Goal: Task Accomplishment & Management: Manage account settings

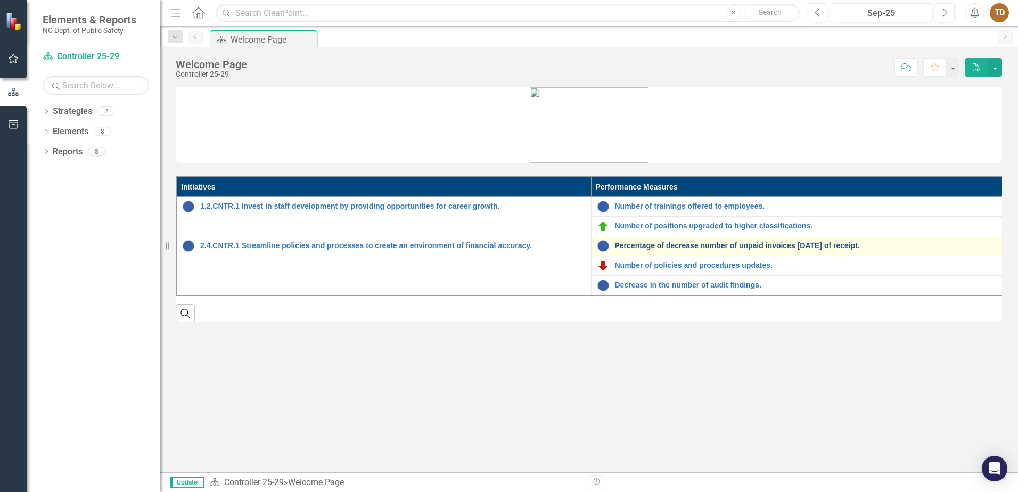
click at [682, 249] on link "Percentage of decrease number of unpaid invoices [DATE] of receipt." at bounding box center [807, 246] width 385 height 8
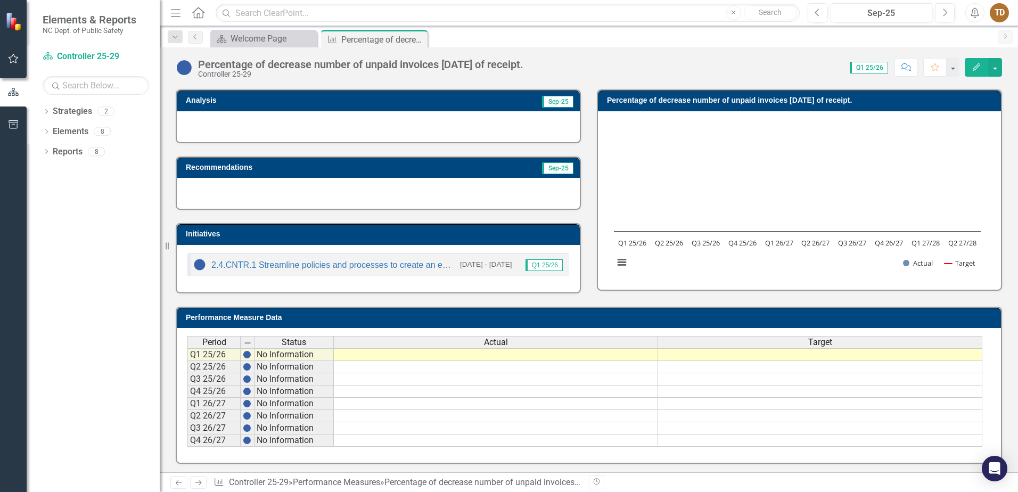
scroll to position [69, 0]
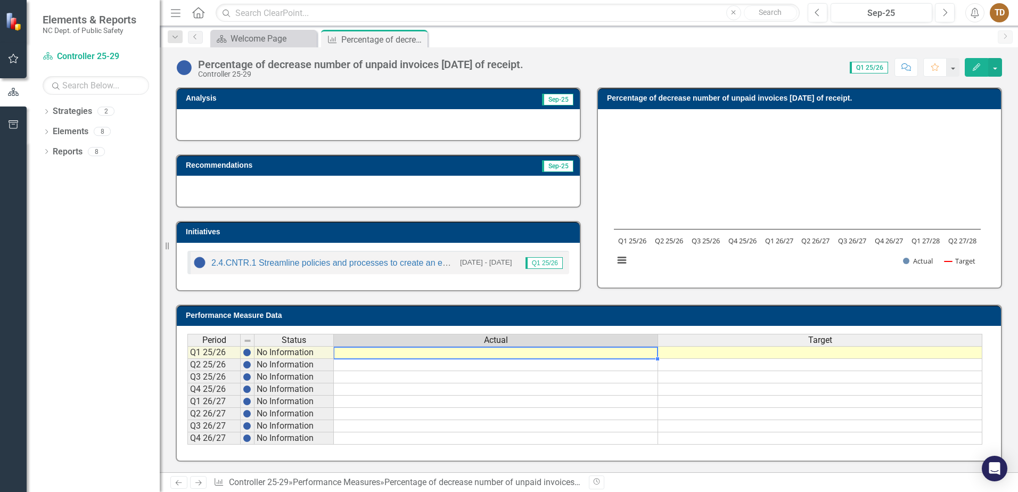
click at [468, 351] on td at bounding box center [496, 352] width 324 height 13
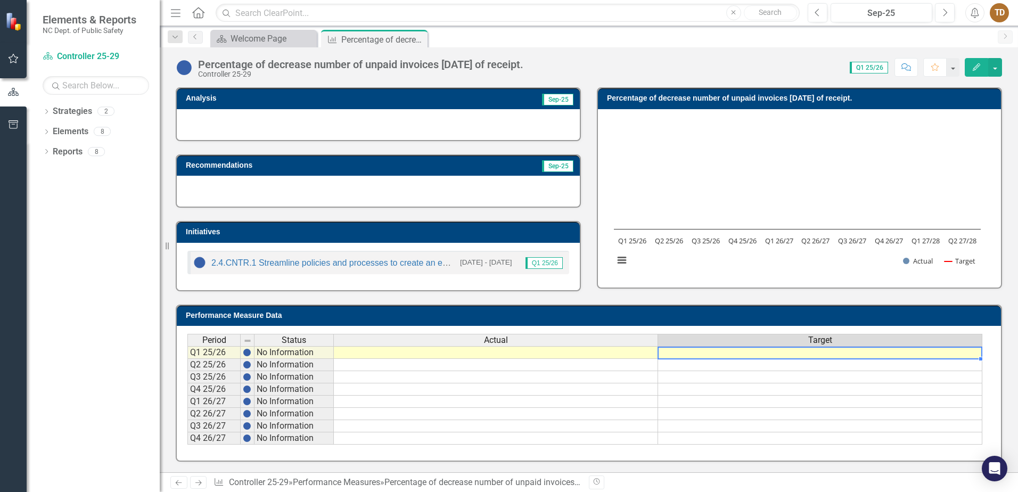
click at [737, 352] on td at bounding box center [820, 352] width 324 height 13
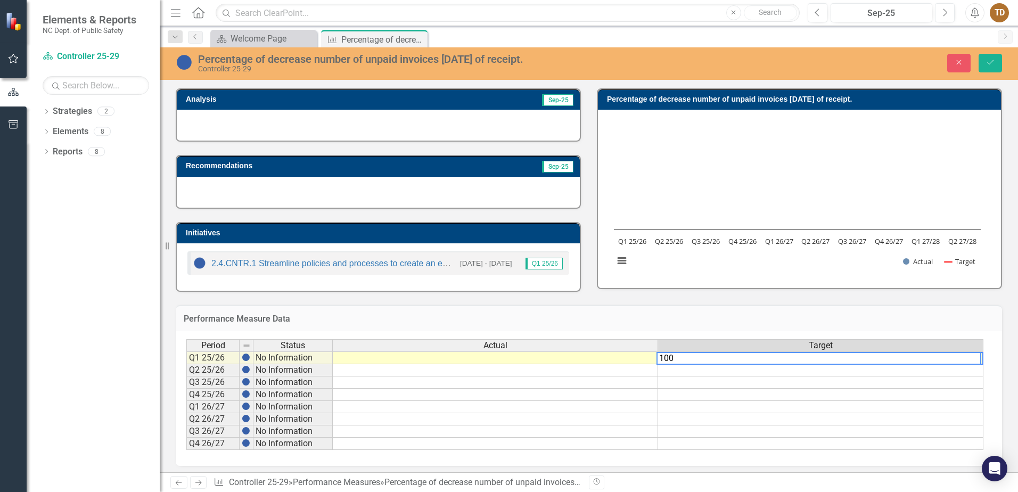
type textarea "100"
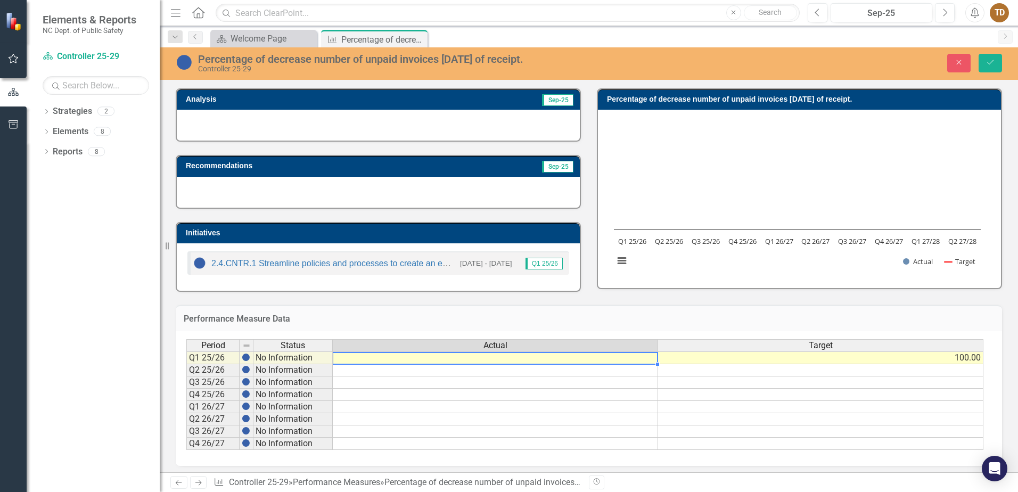
click at [515, 361] on td at bounding box center [495, 357] width 325 height 13
click at [422, 359] on td at bounding box center [495, 357] width 325 height 13
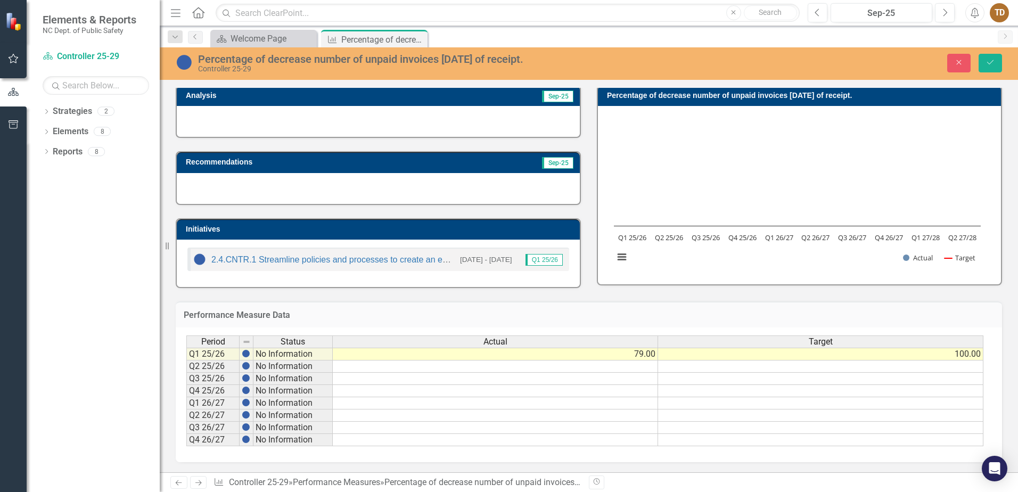
scroll to position [0, 0]
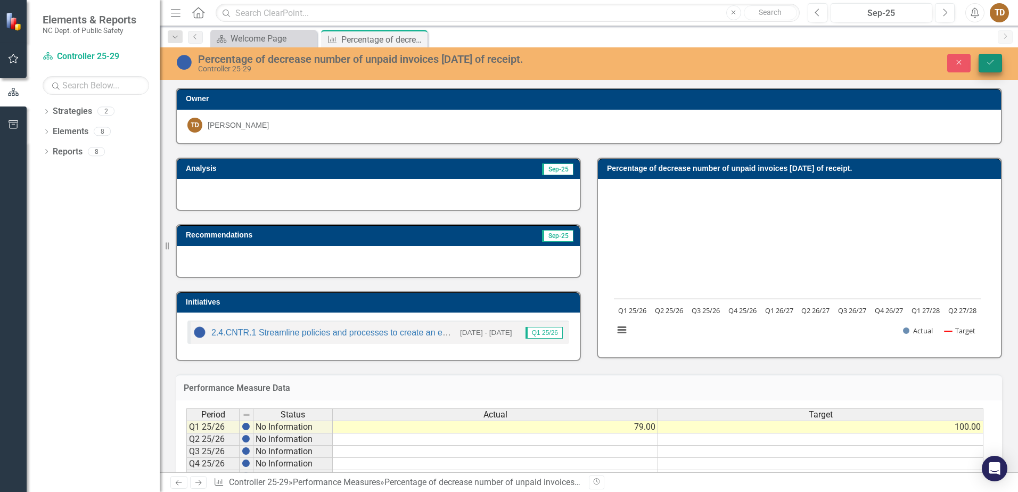
type textarea "79"
click at [987, 68] on button "Save" at bounding box center [989, 63] width 23 height 19
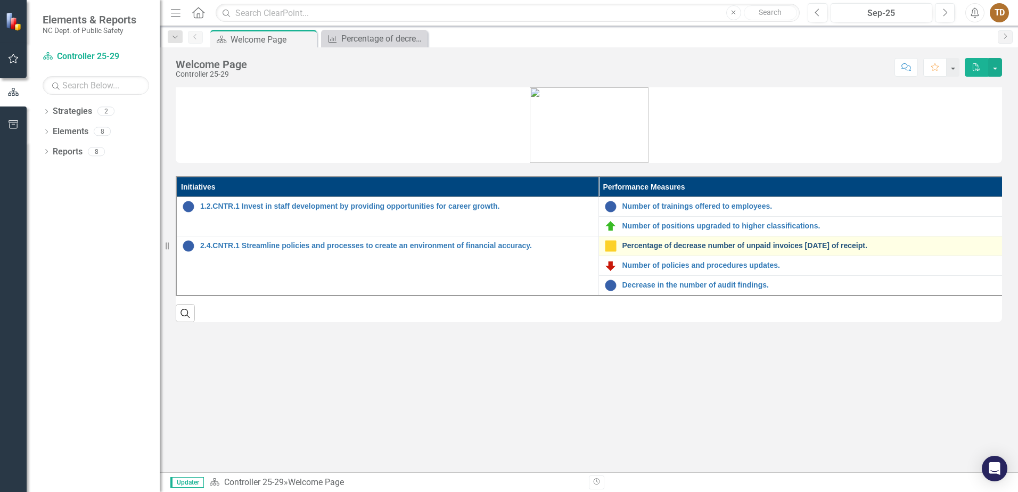
click at [816, 242] on link "Percentage of decrease number of unpaid invoices [DATE] of receipt." at bounding box center [818, 246] width 393 height 8
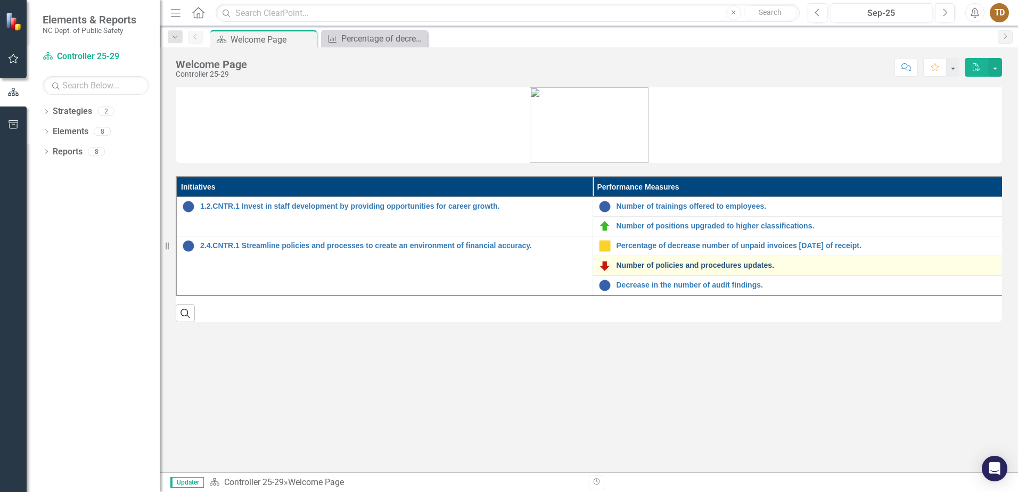
click at [693, 261] on link "Number of policies and procedures updates." at bounding box center [809, 265] width 387 height 8
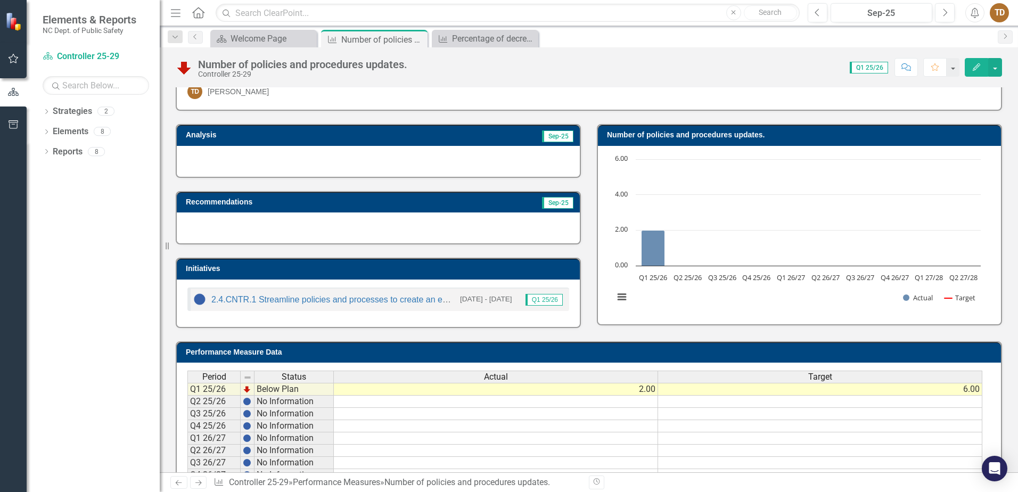
scroll to position [69, 0]
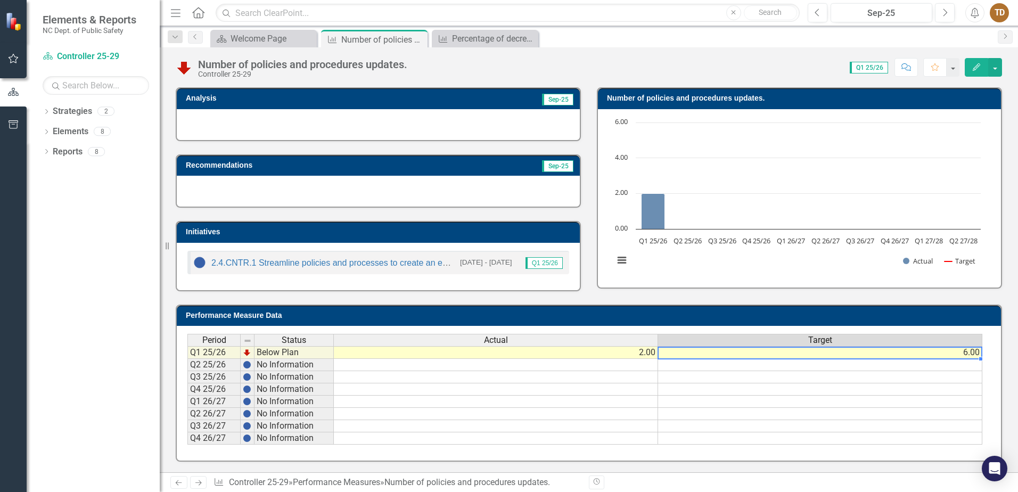
click at [952, 354] on td "6.00" at bounding box center [820, 352] width 324 height 13
click at [964, 354] on td "6.00" at bounding box center [820, 352] width 324 height 13
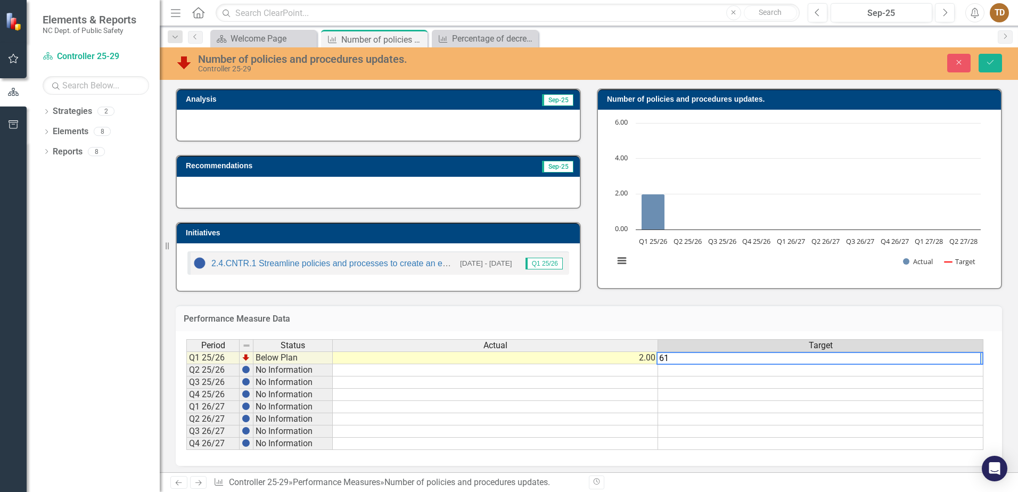
type textarea "6"
type textarea "10"
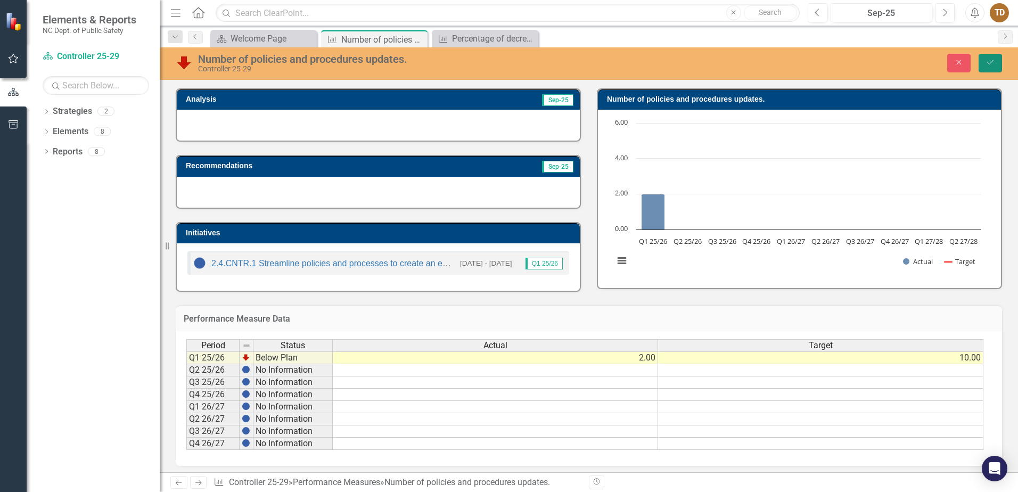
click at [995, 61] on button "Save" at bounding box center [989, 63] width 23 height 19
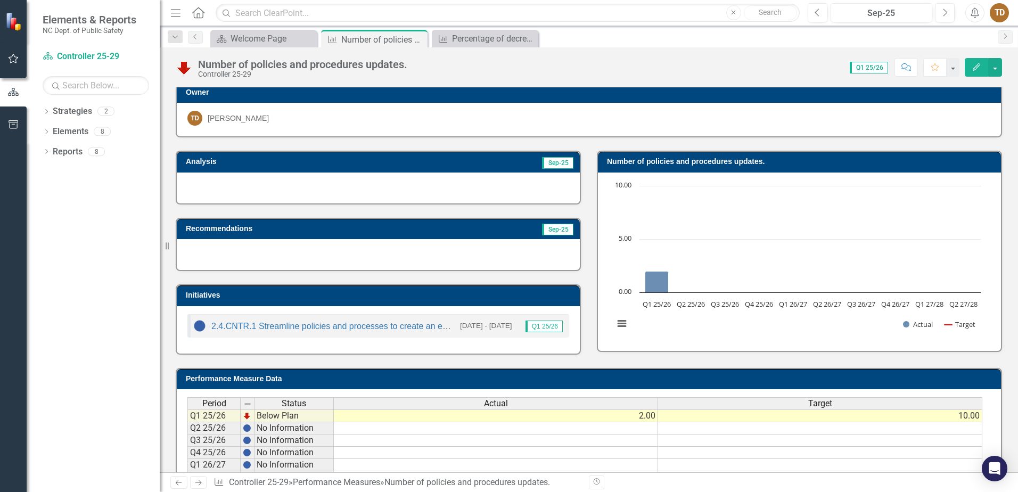
scroll to position [0, 0]
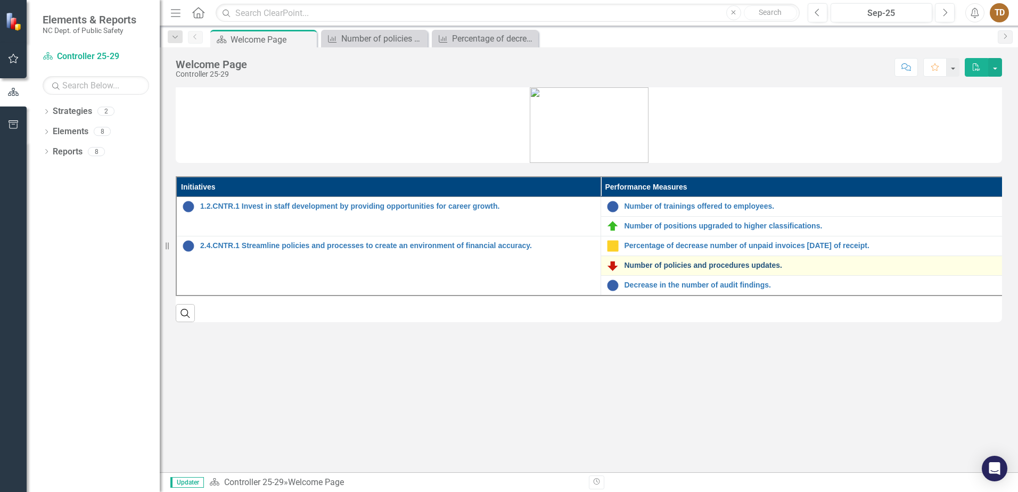
click at [758, 265] on link "Number of policies and procedures updates." at bounding box center [821, 265] width 395 height 8
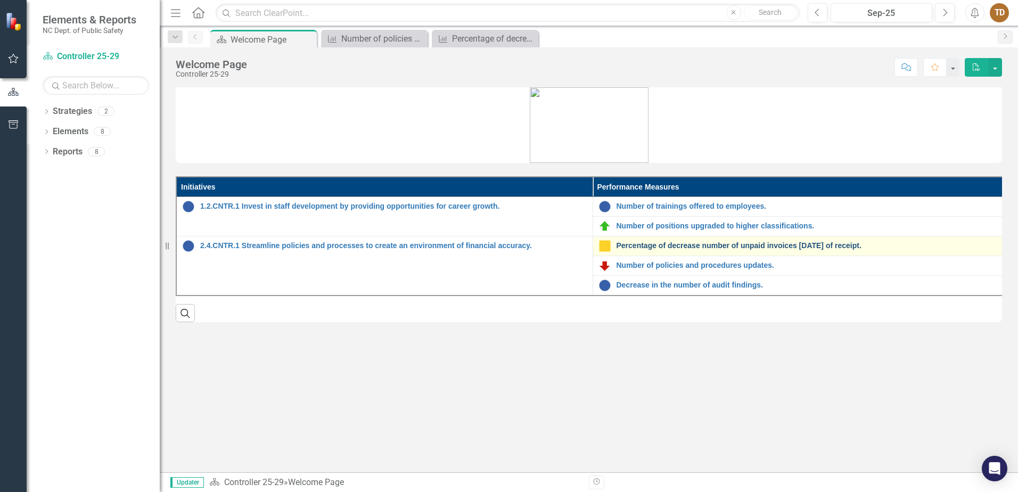
click at [663, 245] on link "Percentage of decrease number of unpaid invoices [DATE] of receipt." at bounding box center [809, 246] width 387 height 8
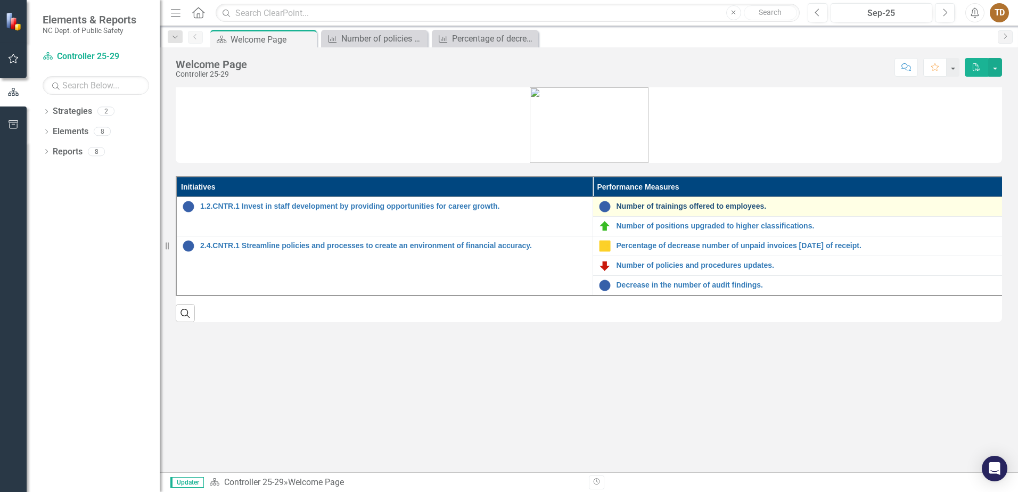
click at [716, 209] on link "Number of trainings offered to employees." at bounding box center [809, 206] width 387 height 8
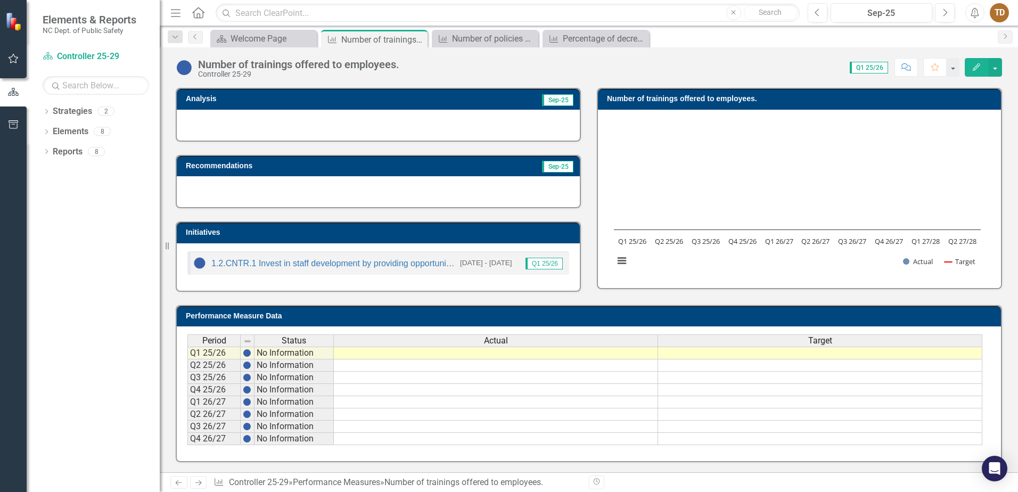
scroll to position [69, 0]
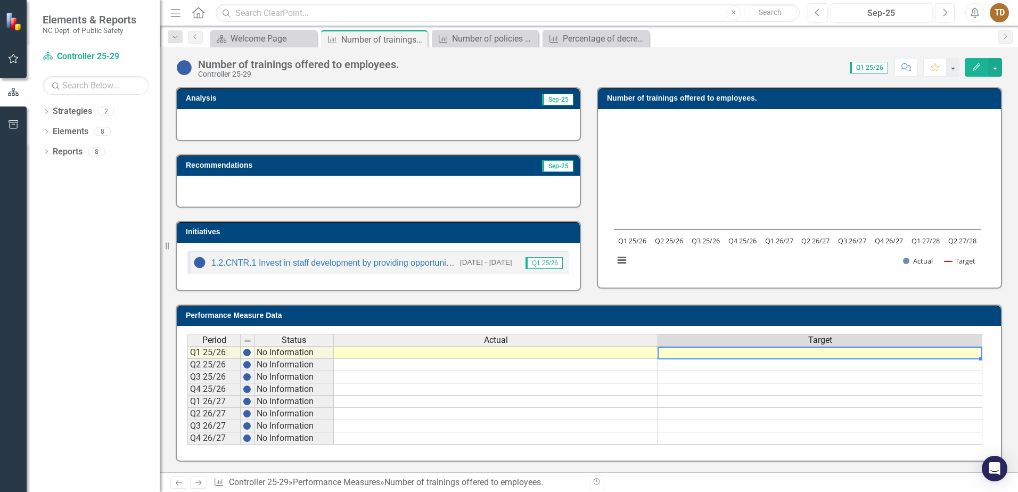
click at [842, 357] on td at bounding box center [820, 352] width 324 height 13
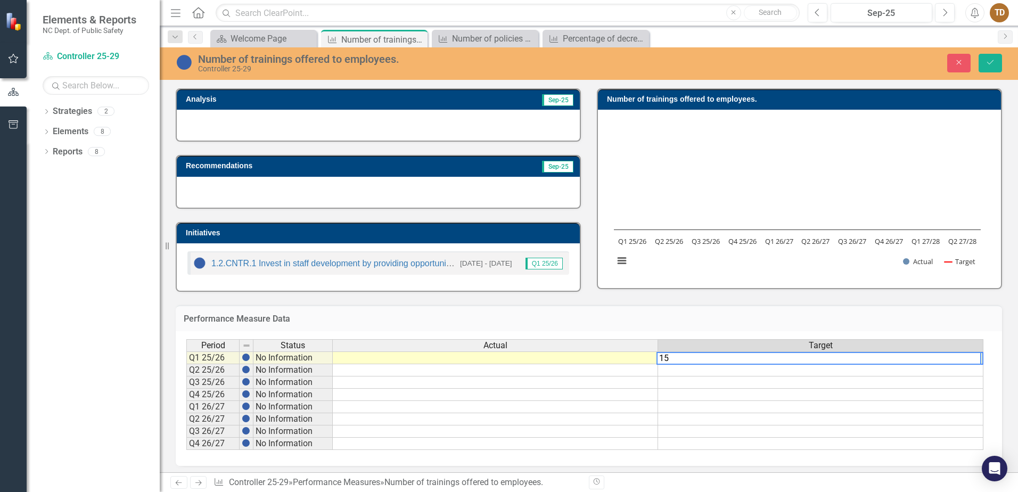
type textarea "15"
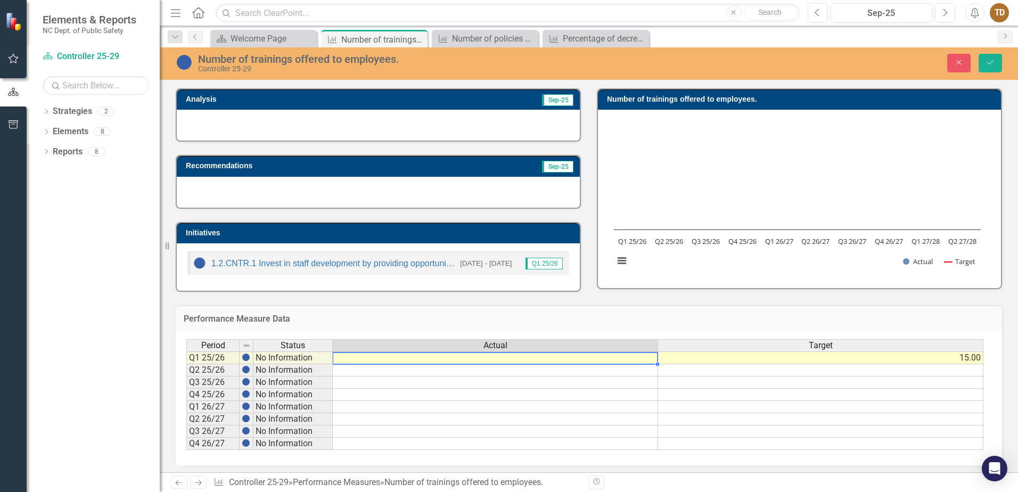
click at [551, 360] on td at bounding box center [495, 357] width 325 height 13
click at [535, 356] on td at bounding box center [495, 357] width 325 height 13
click at [553, 363] on div at bounding box center [494, 363] width 325 height 1
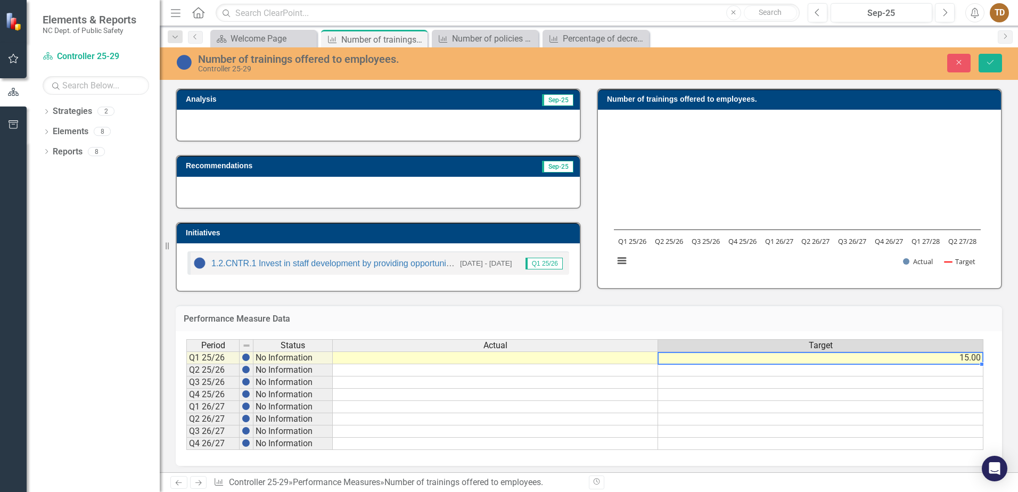
click at [694, 362] on td "15.00" at bounding box center [820, 357] width 325 height 13
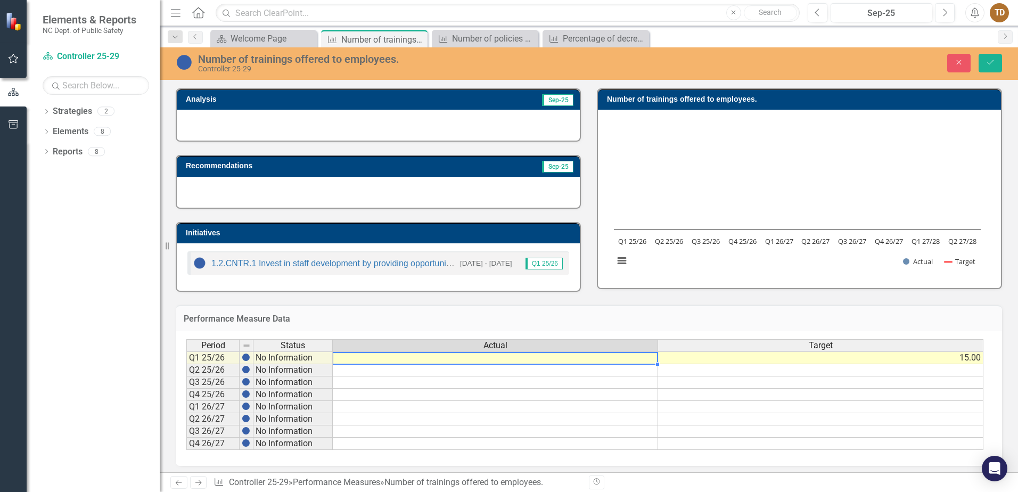
click at [631, 357] on td at bounding box center [495, 357] width 325 height 13
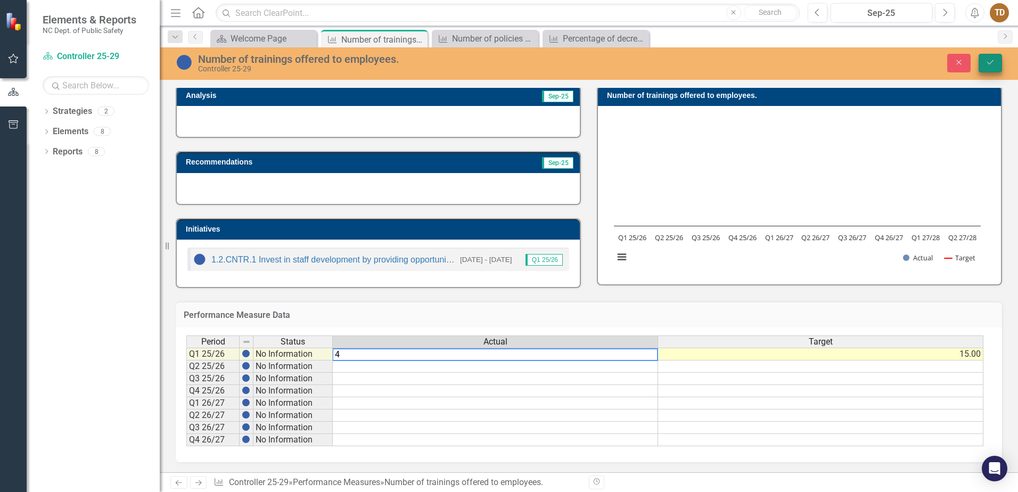
type textarea "4"
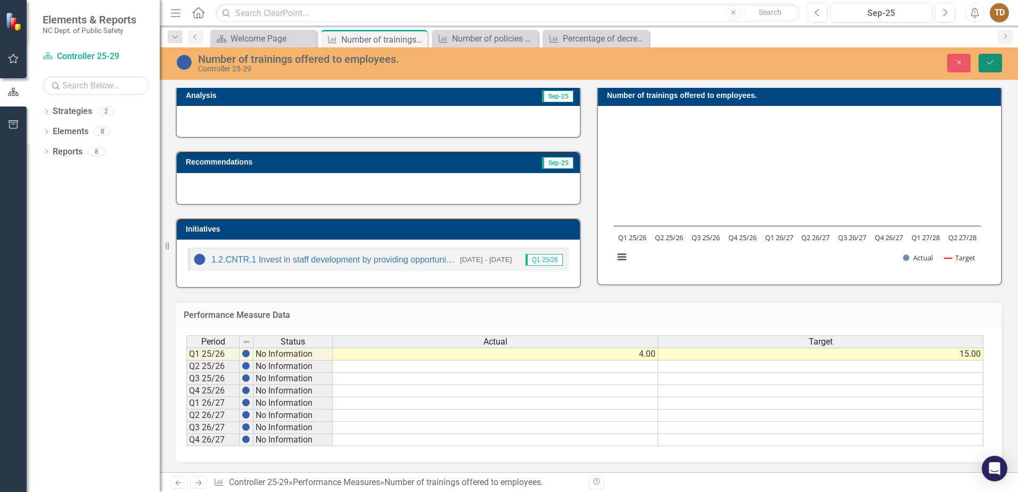
click at [994, 67] on button "Save" at bounding box center [989, 63] width 23 height 19
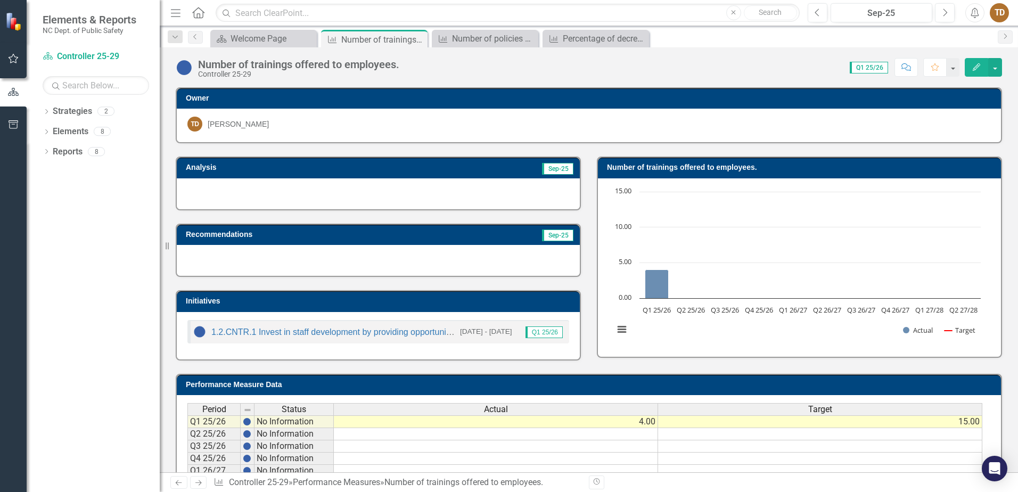
scroll to position [69, 0]
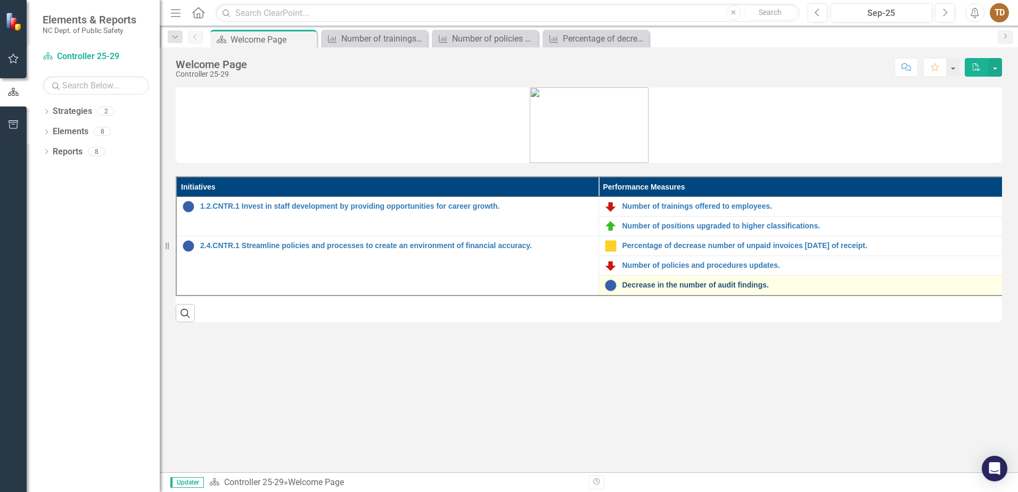
click at [698, 281] on link "Decrease in the number of audit findings." at bounding box center [818, 285] width 393 height 8
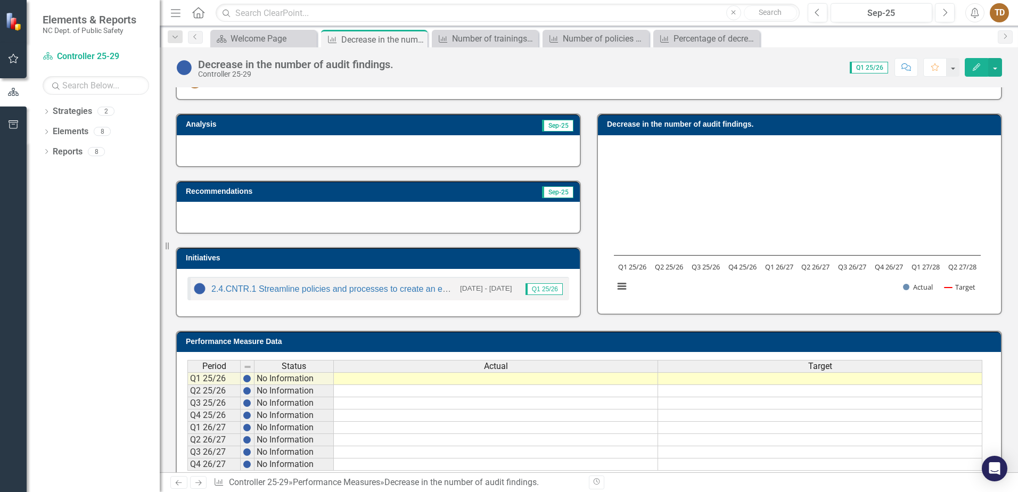
scroll to position [69, 0]
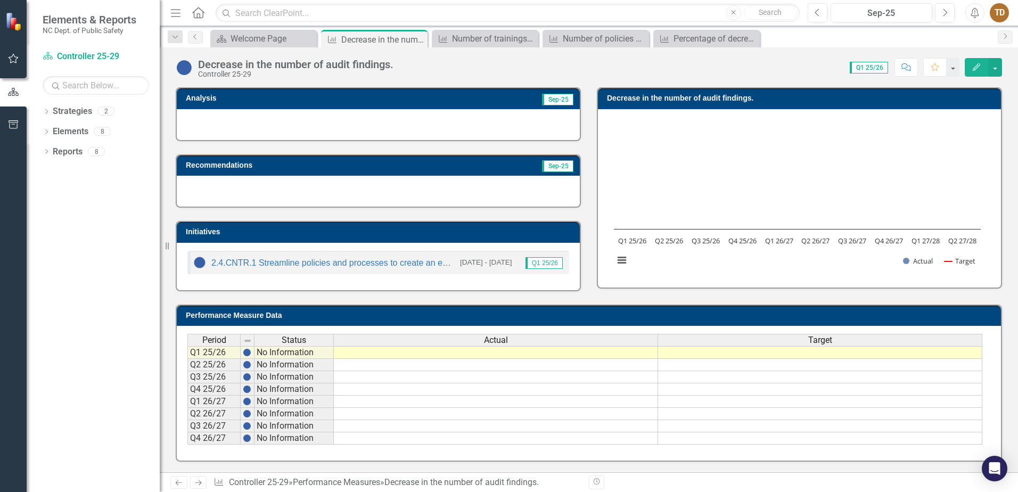
click at [756, 352] on td at bounding box center [820, 352] width 324 height 13
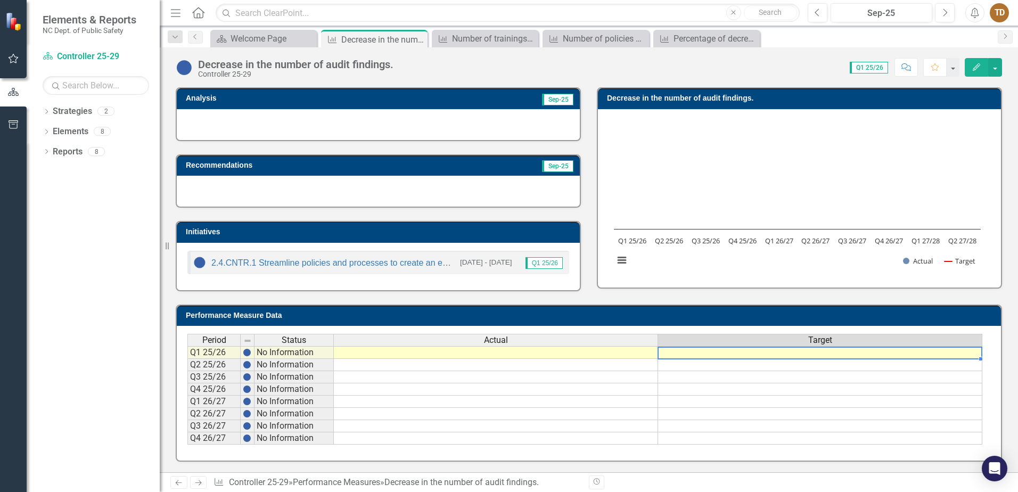
click at [755, 352] on td at bounding box center [820, 352] width 324 height 13
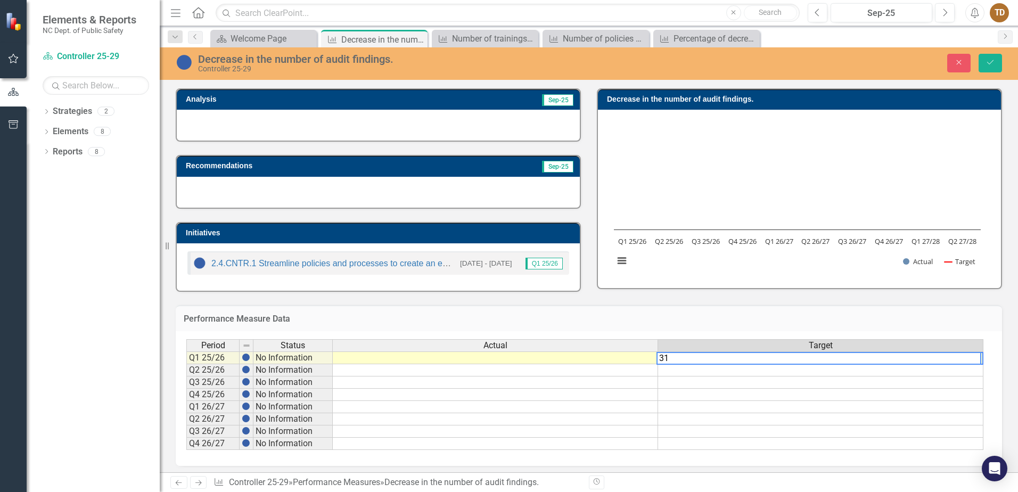
type textarea "31"
click at [585, 359] on td at bounding box center [495, 357] width 325 height 13
